Goal: Find specific page/section: Find specific page/section

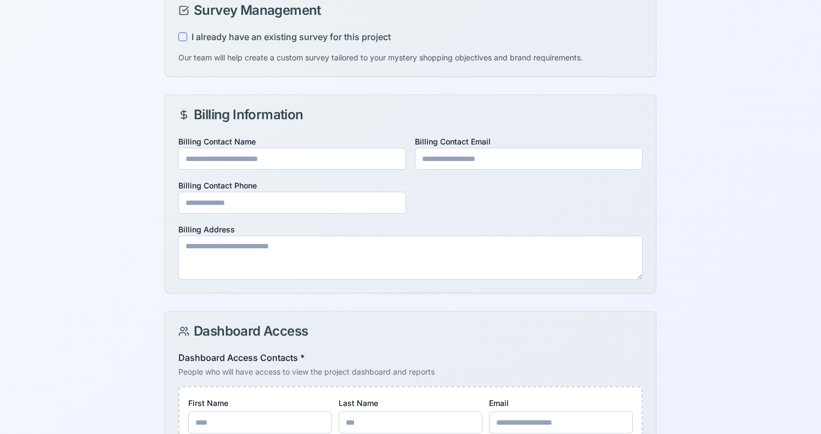
scroll to position [588, 0]
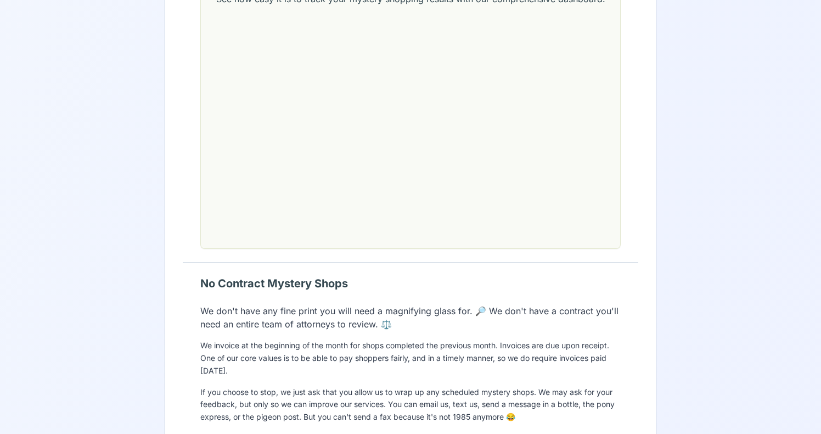
scroll to position [1726, 0]
